Goal: Find specific page/section: Find specific page/section

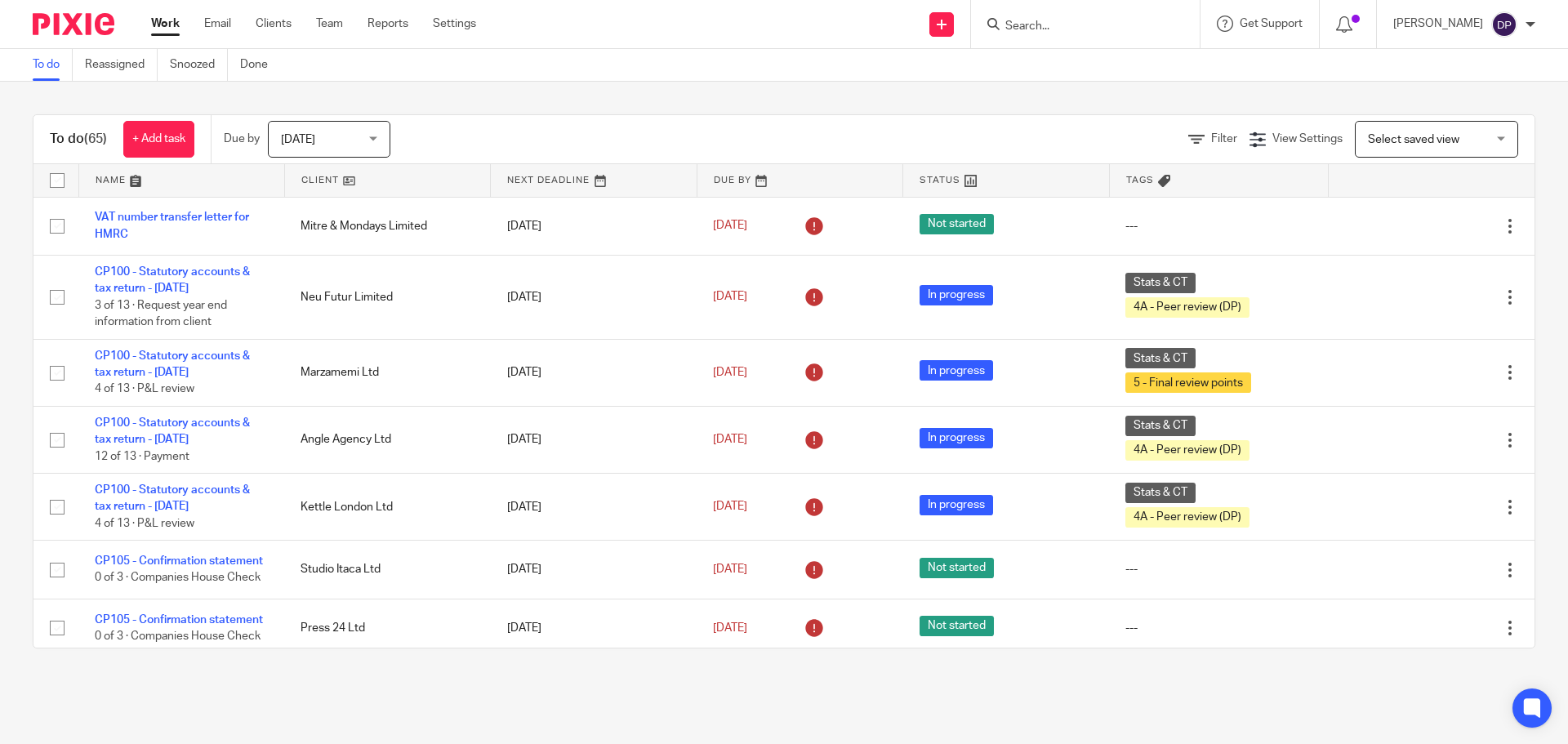
click at [1078, 36] on div at bounding box center [1085, 24] width 229 height 48
click at [1078, 25] on input "Search" at bounding box center [1078, 26] width 147 height 14
type input "[PERSON_NAME]"
click at [1073, 58] on link at bounding box center [1109, 64] width 218 height 25
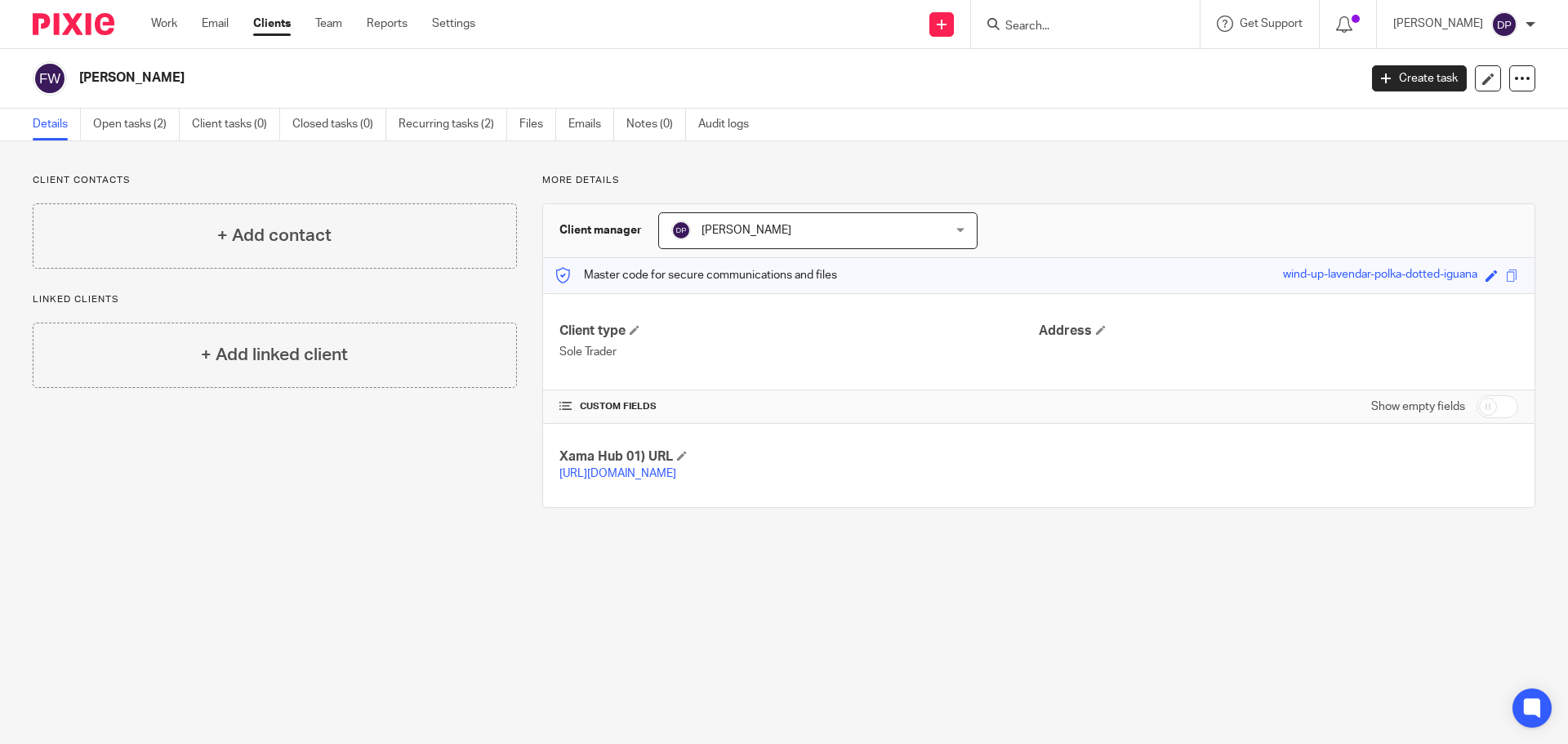
click at [1139, 31] on input "Search" at bounding box center [1078, 26] width 147 height 14
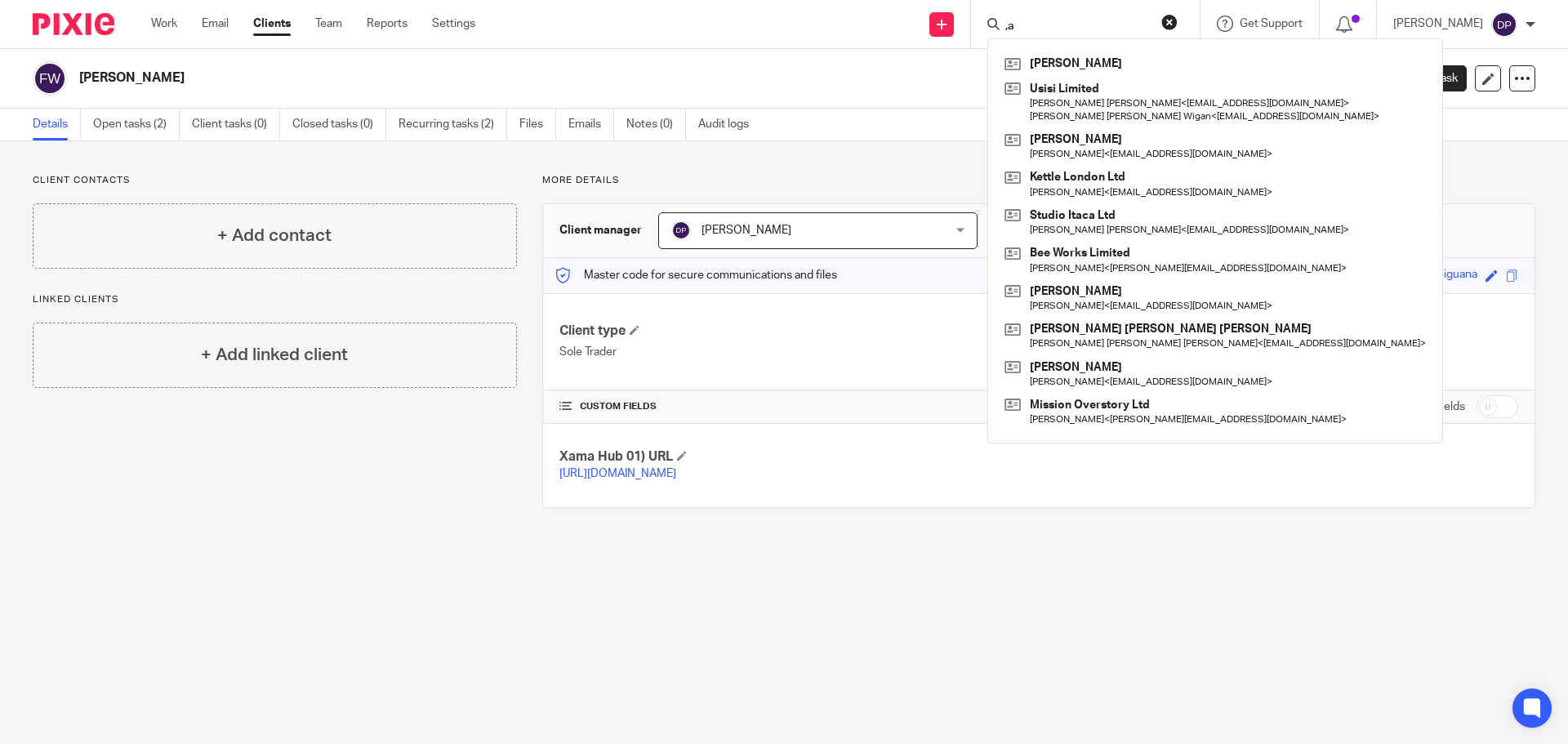
type input ","
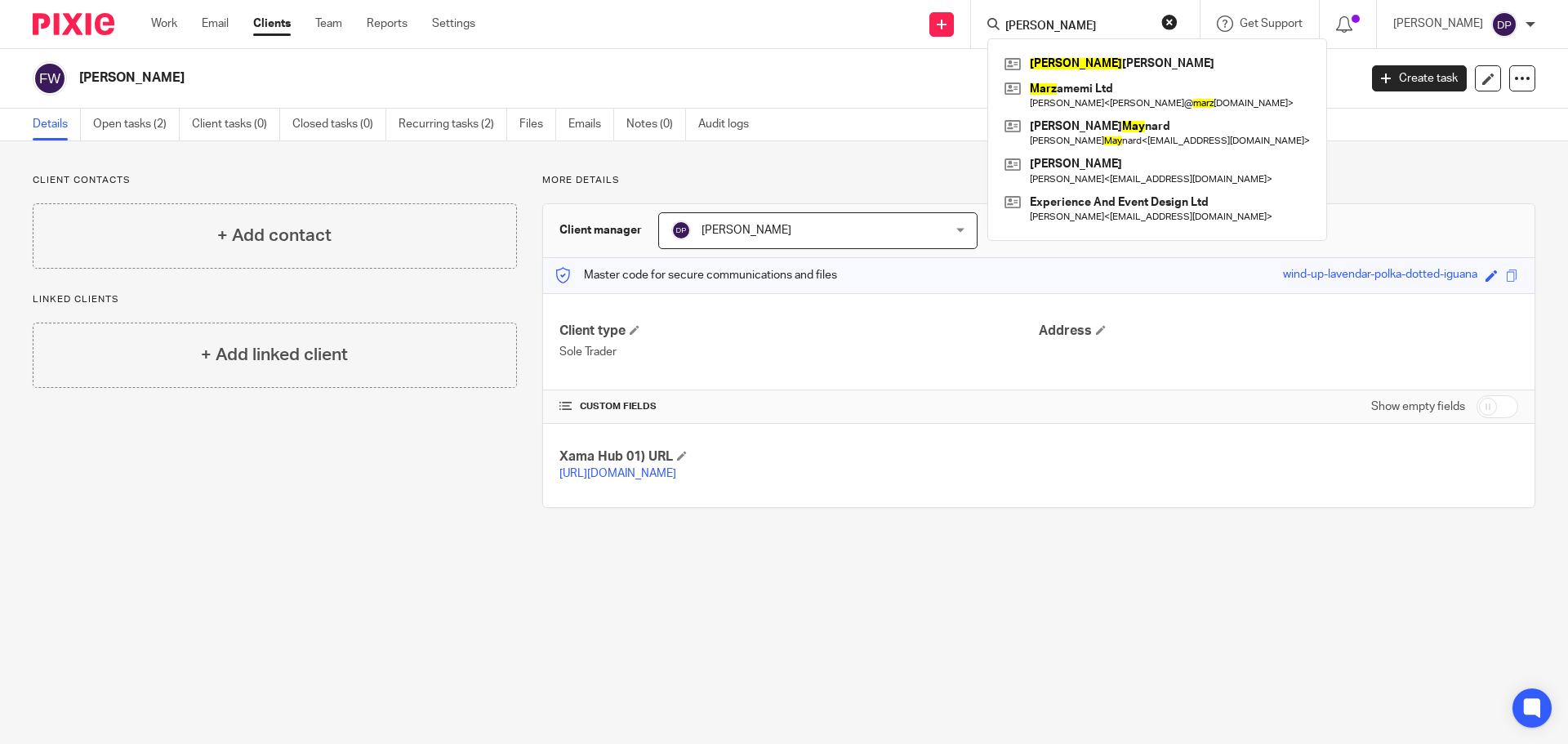
type input "[PERSON_NAME]"
click at [914, 126] on div "Details Open tasks (2) Client tasks (0) Closed tasks (0) Recurring tasks (2) Fi…" at bounding box center [784, 125] width 1568 height 33
